Goal: Find specific page/section: Find specific page/section

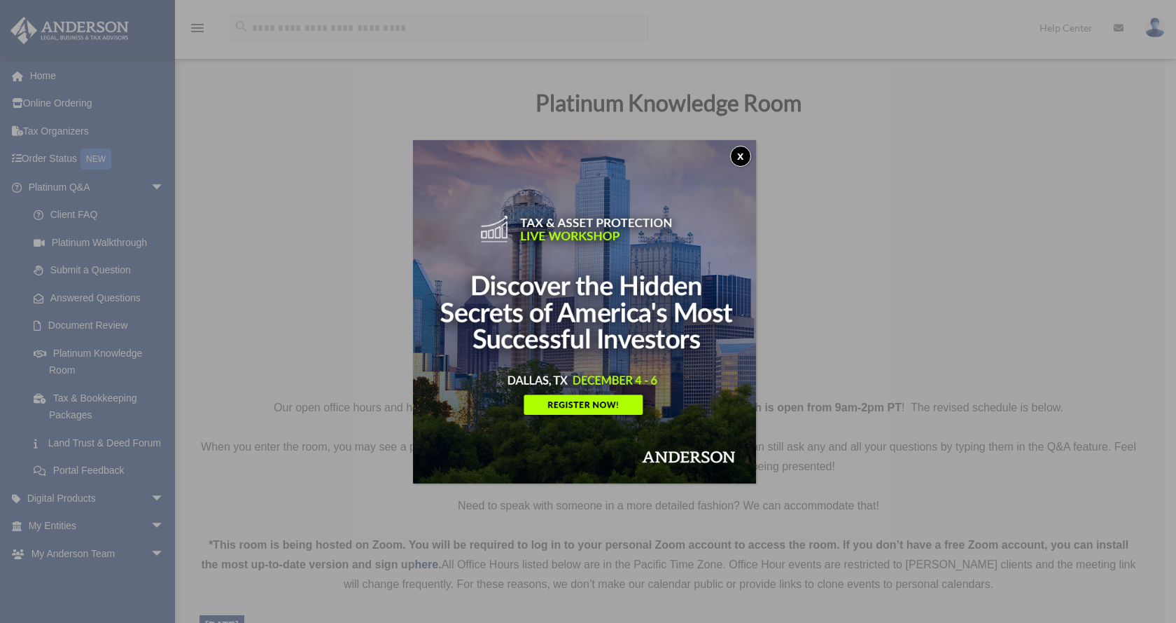
click at [742, 150] on button "x" at bounding box center [740, 156] width 21 height 21
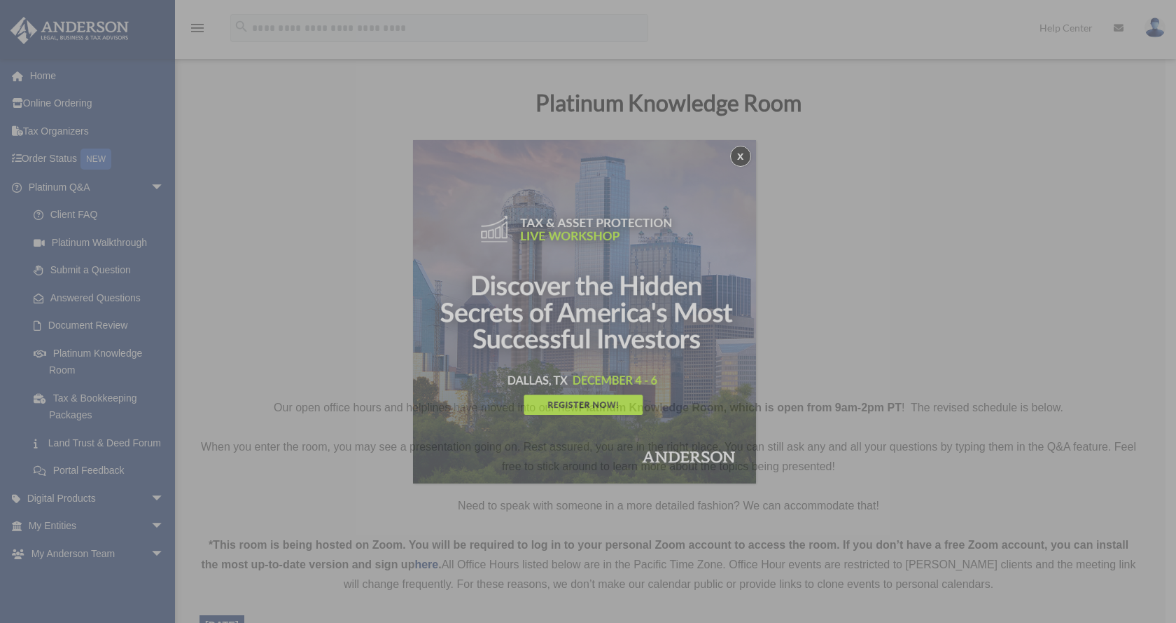
click at [743, 155] on button "x" at bounding box center [740, 156] width 21 height 21
click at [1015, 326] on div "x" at bounding box center [588, 311] width 1176 height 623
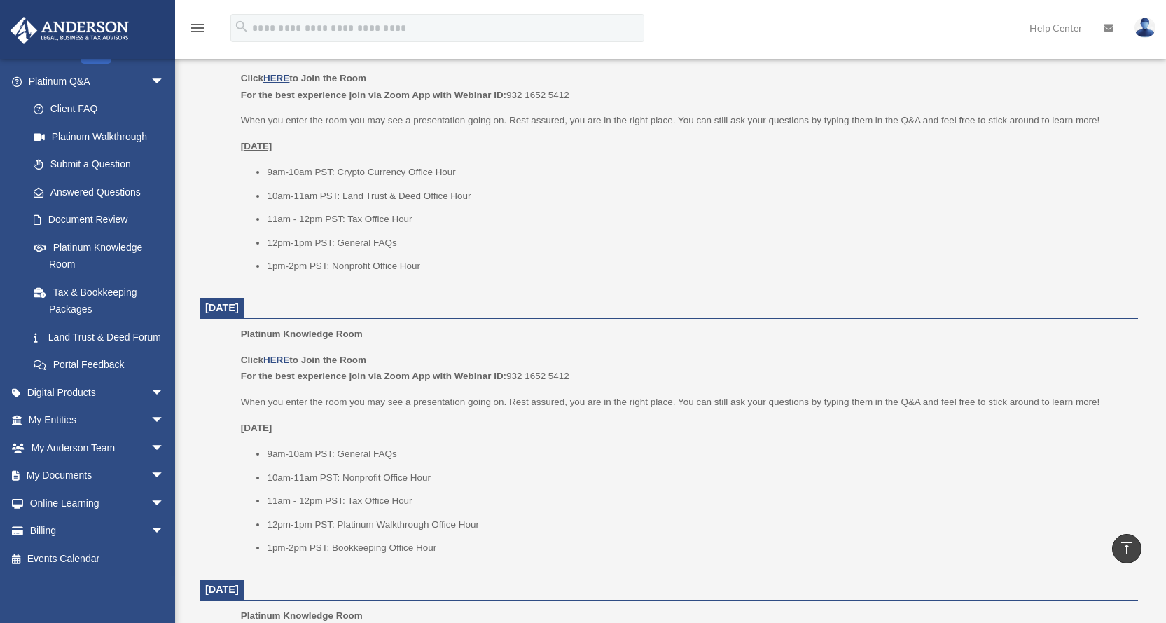
scroll to position [630, 0]
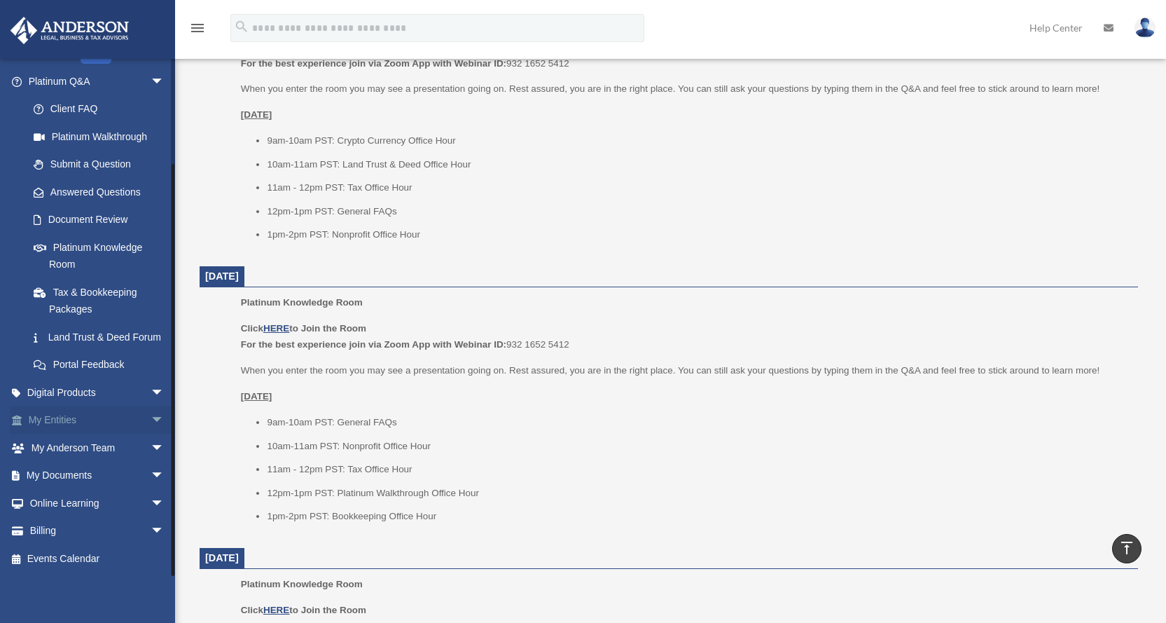
click at [151, 419] on span "arrow_drop_down" at bounding box center [165, 420] width 28 height 29
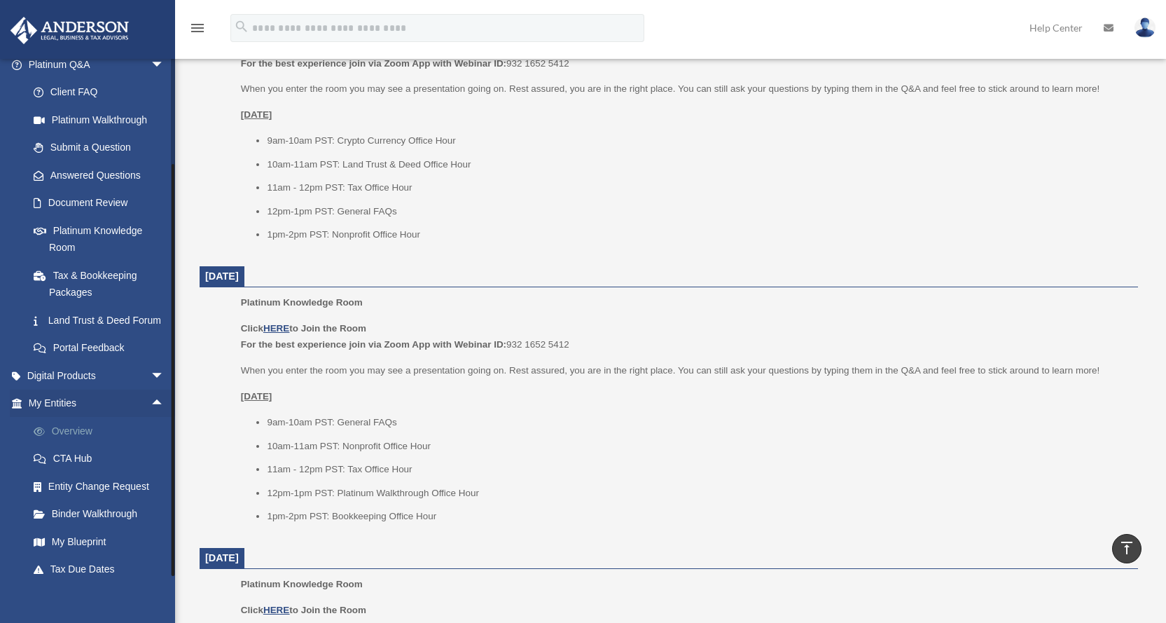
click at [74, 445] on link "Overview" at bounding box center [103, 431] width 166 height 28
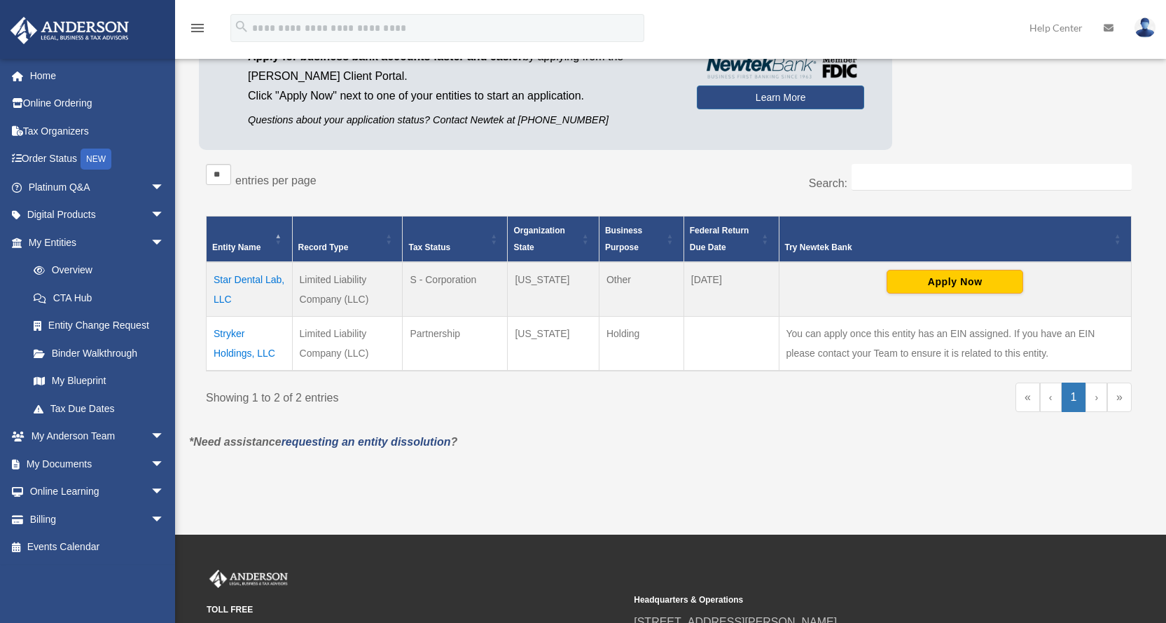
scroll to position [70, 0]
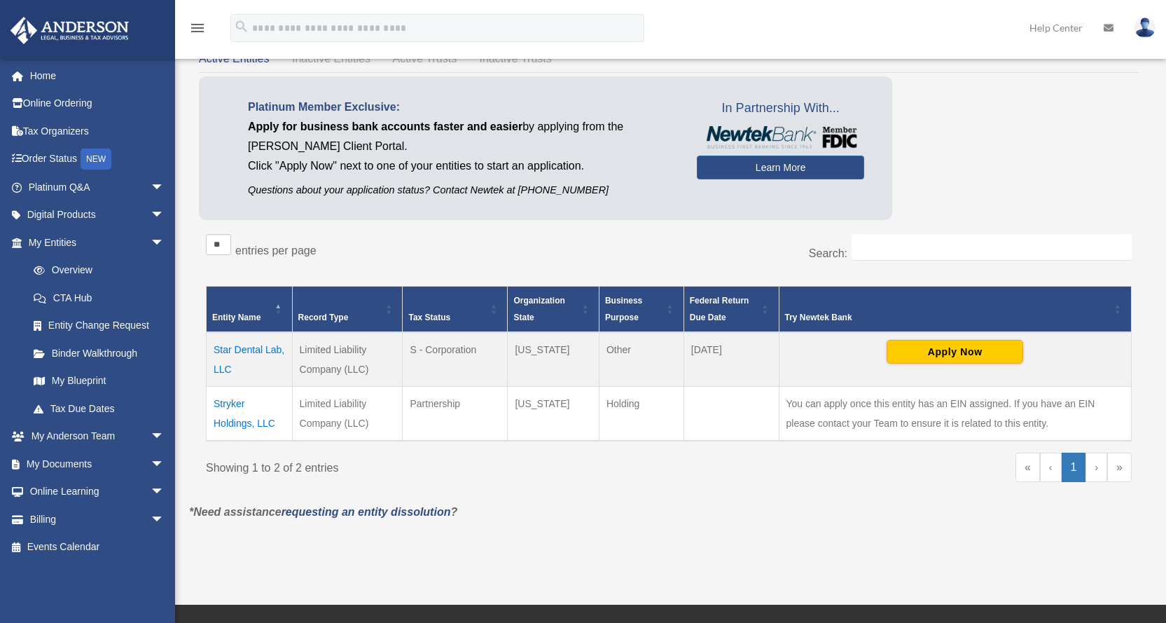
click at [105, 583] on div "jackfountain60@gmail.com Sign Out jackfountain60@gmail.com Home Online Ordering…" at bounding box center [87, 369] width 175 height 623
click at [109, 576] on div "jackfountain60@gmail.com Sign Out jackfountain60@gmail.com Home Online Ordering…" at bounding box center [87, 369] width 175 height 623
click at [151, 463] on span "arrow_drop_down" at bounding box center [165, 464] width 28 height 29
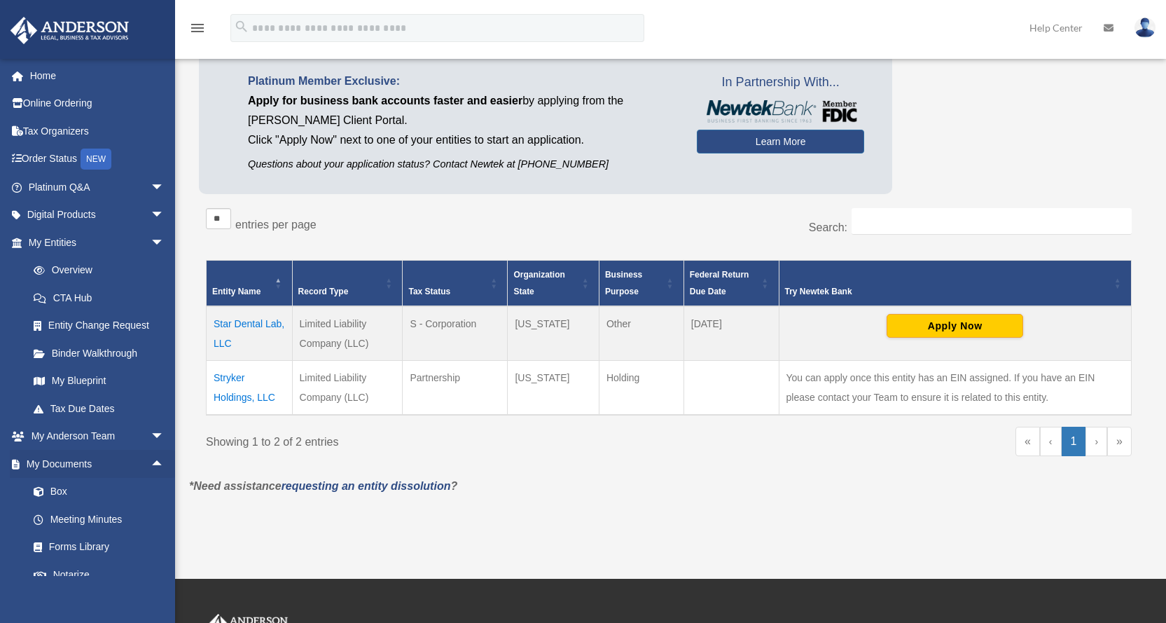
scroll to position [0, 0]
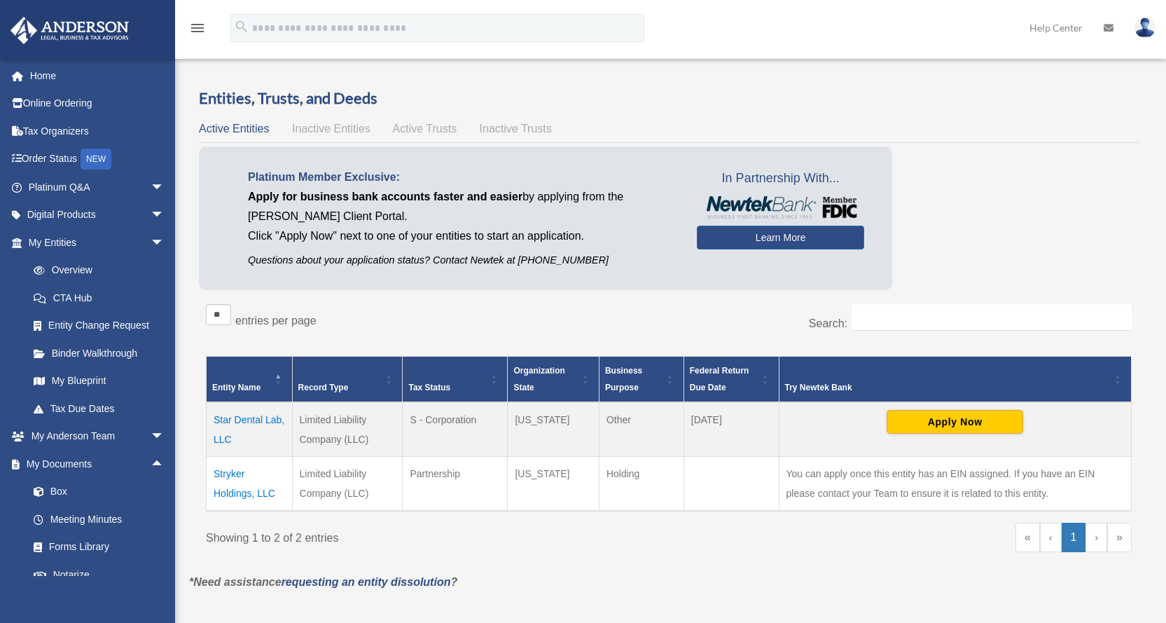
click at [237, 423] on td "Star Dental Lab, LLC" at bounding box center [250, 429] width 86 height 55
